Goal: Transaction & Acquisition: Book appointment/travel/reservation

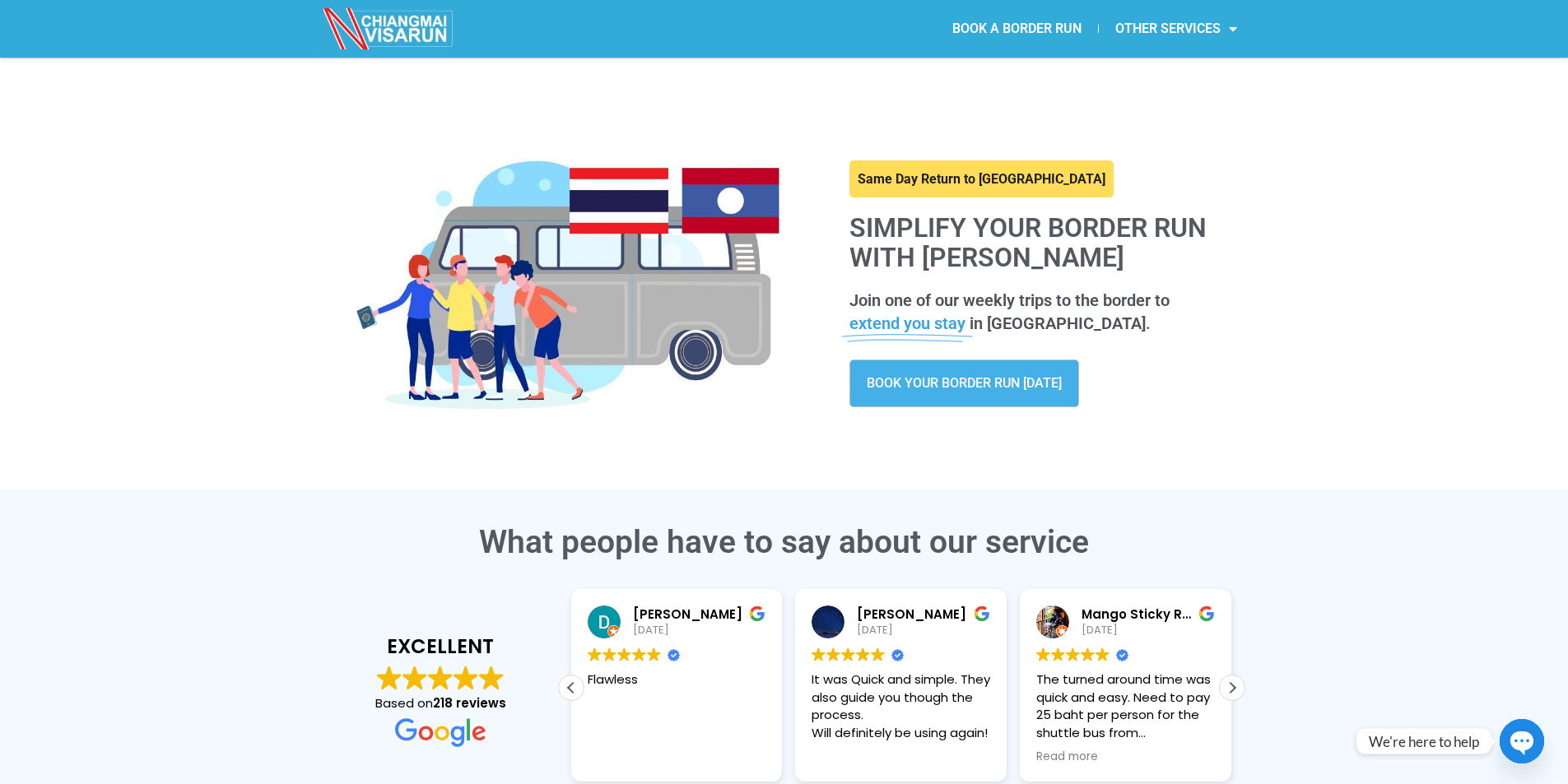
click at [980, 384] on span "BOOK YOUR BORDER RUN [DATE]" at bounding box center [964, 384] width 196 height 14
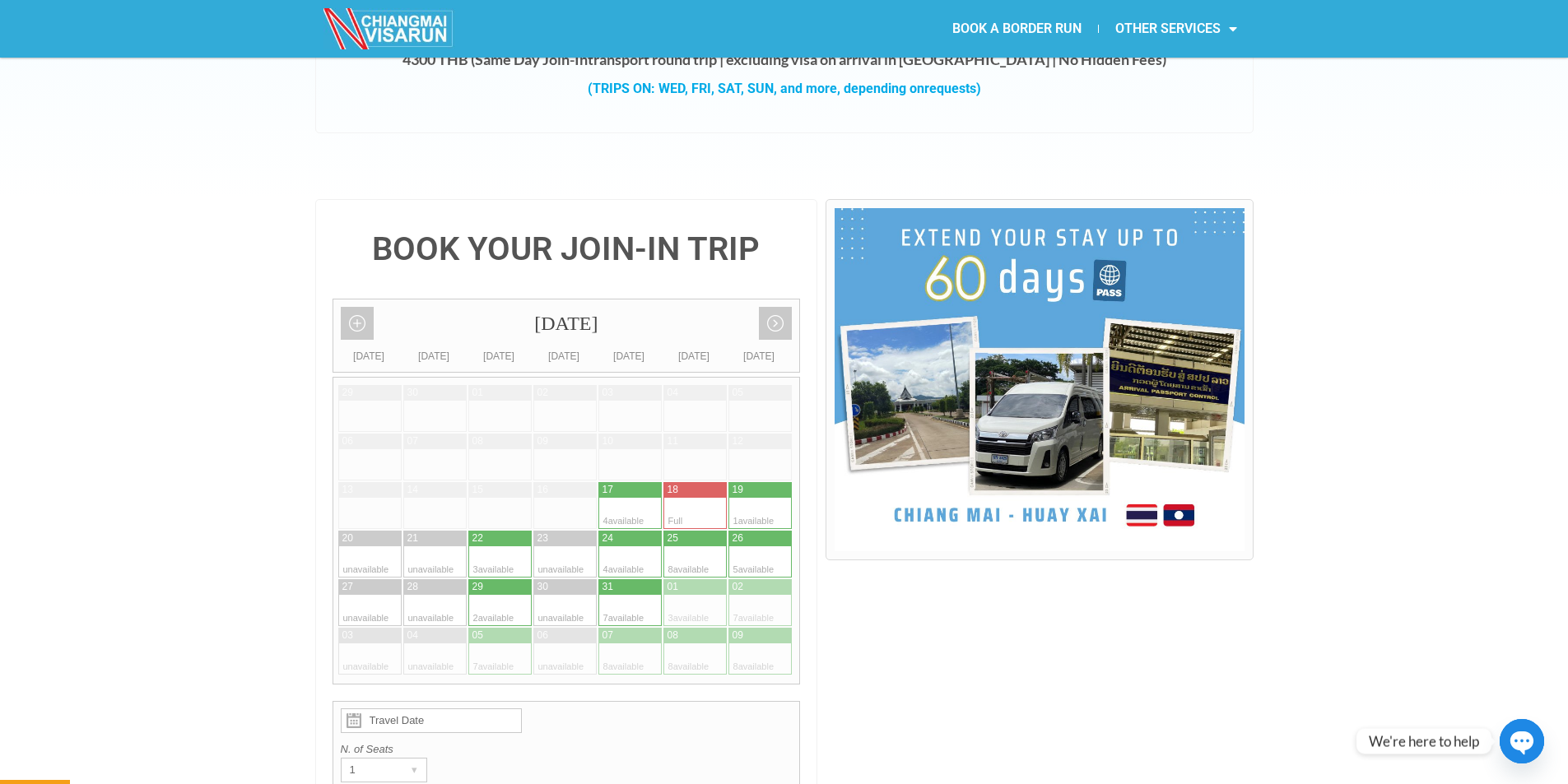
scroll to position [411, 0]
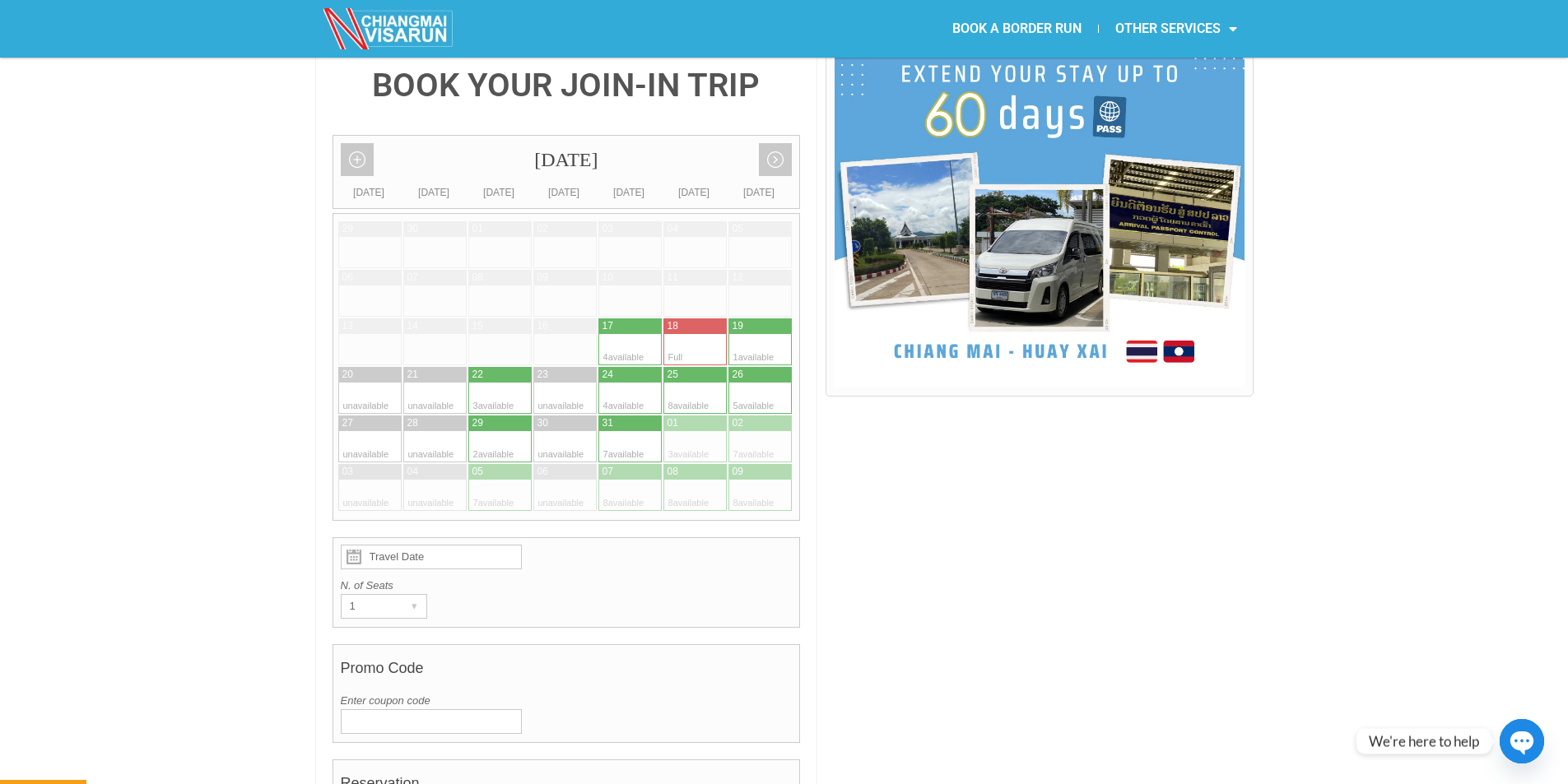
click at [633, 335] on div at bounding box center [645, 350] width 32 height 31
type input "17 October 2025"
radio input "true"
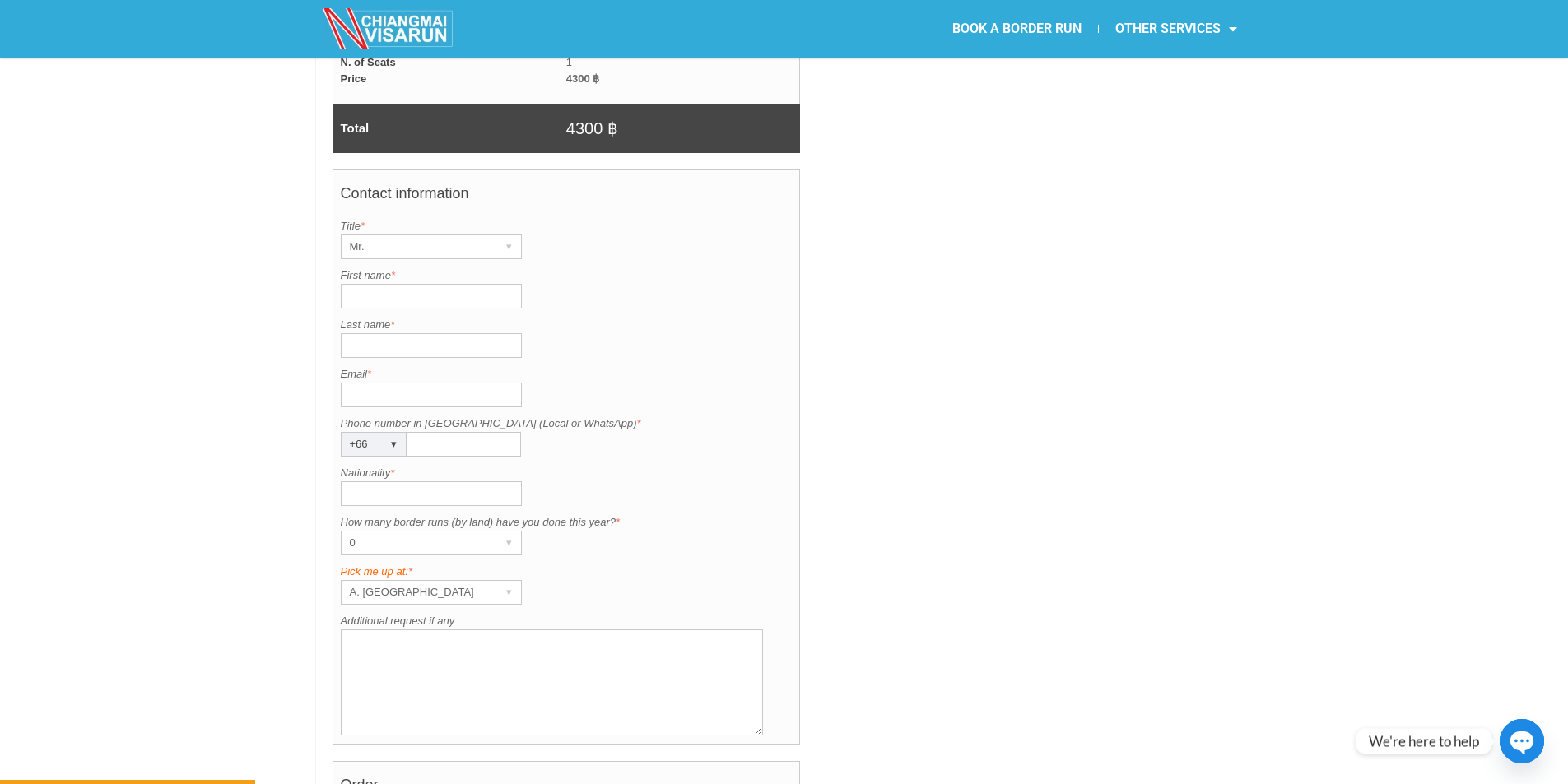
scroll to position [1286, 0]
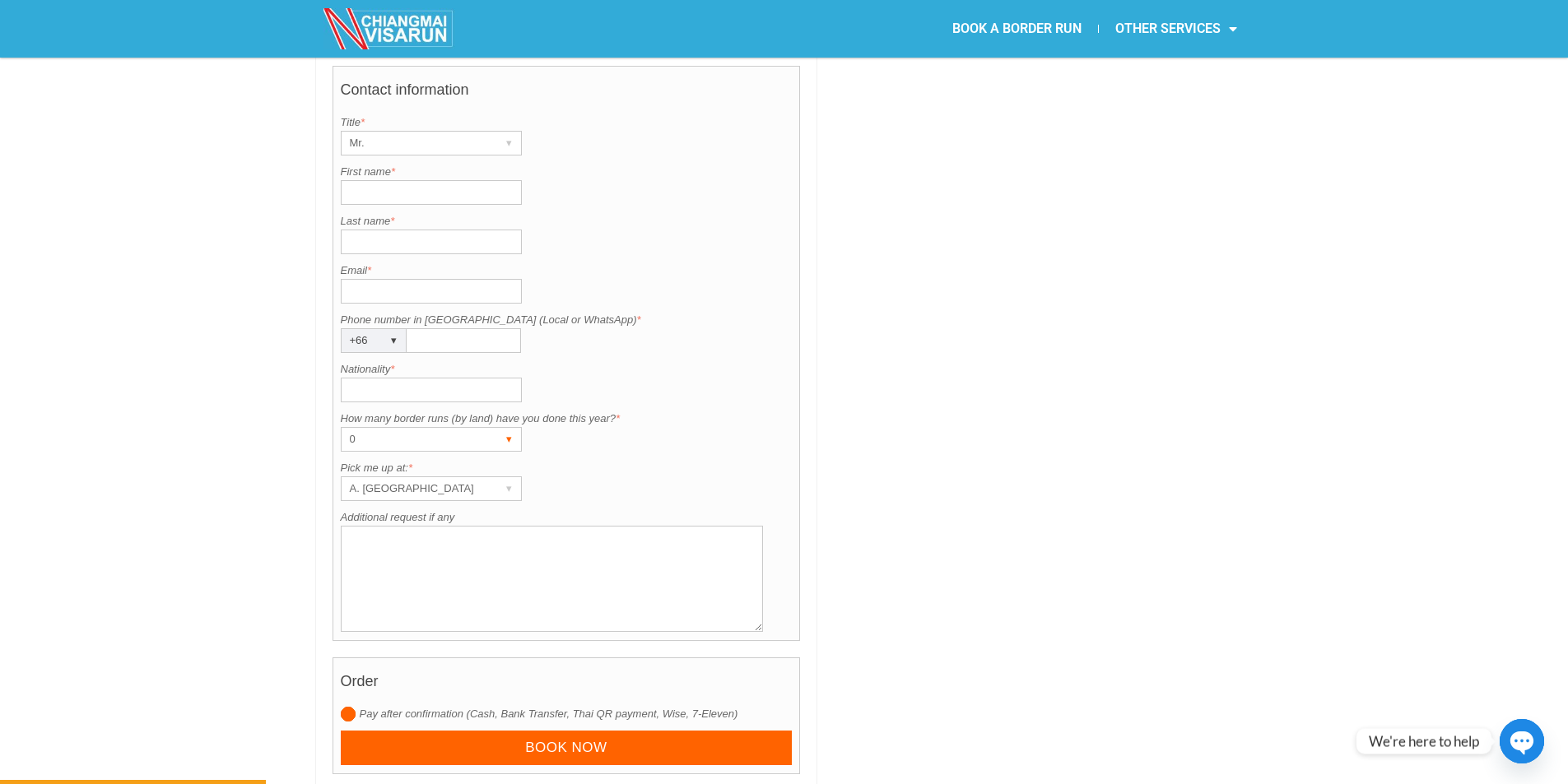
click at [498, 428] on div "▾" at bounding box center [510, 440] width 23 height 23
